Goal: Find contact information: Find contact information

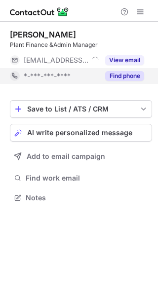
scroll to position [5, 5]
click at [120, 75] on button "Find phone" at bounding box center [124, 76] width 39 height 10
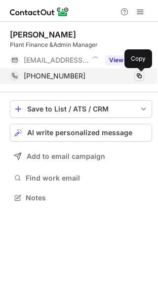
click at [141, 76] on span at bounding box center [139, 76] width 8 height 8
